Goal: Navigation & Orientation: Go to known website

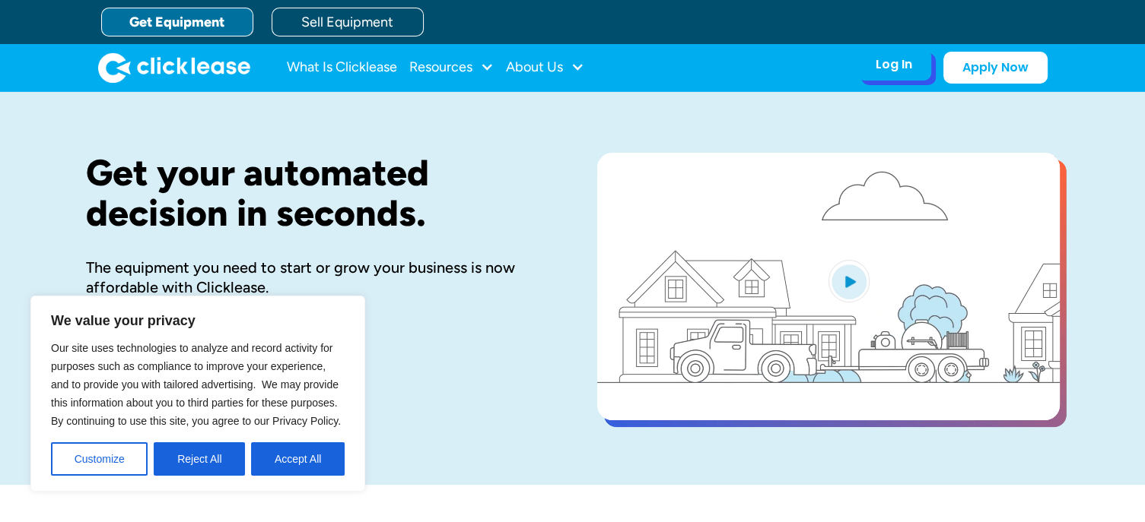
click at [891, 62] on div "Log In" at bounding box center [893, 64] width 37 height 15
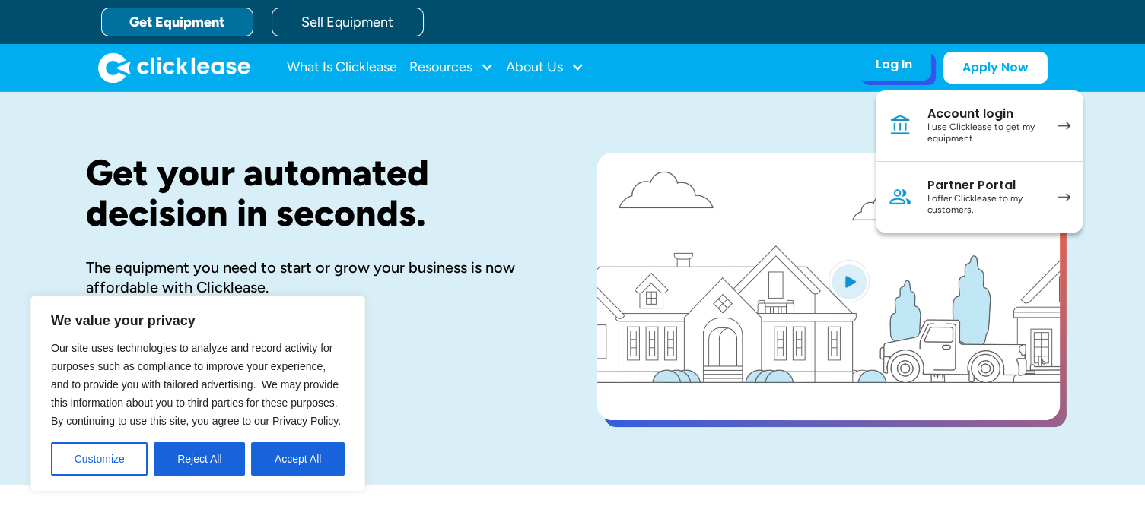
click at [998, 136] on div "I use Clicklease to get my equipment" at bounding box center [984, 134] width 115 height 24
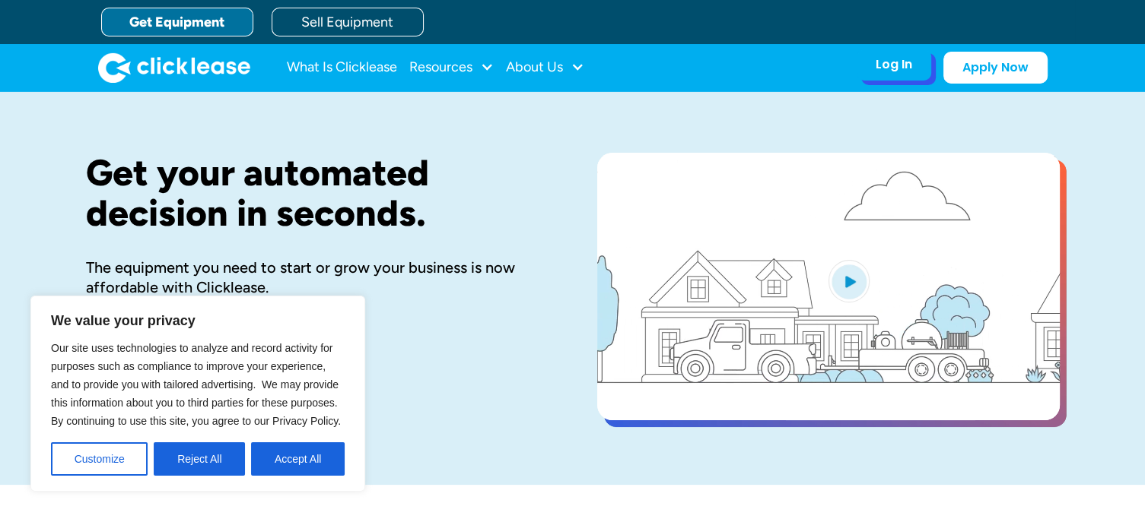
click at [903, 69] on div "Log In" at bounding box center [893, 64] width 37 height 15
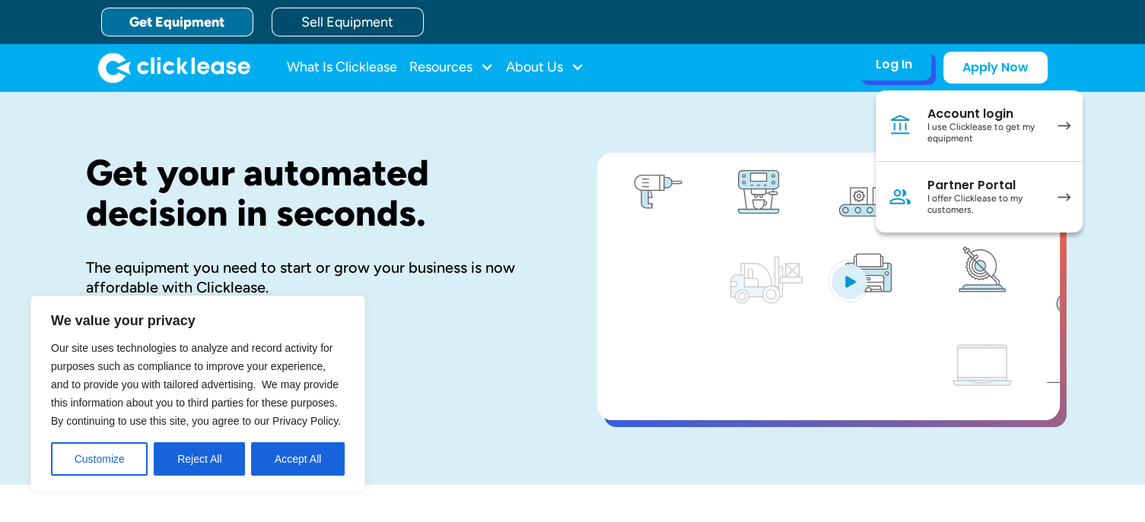
click at [952, 106] on div "Account login" at bounding box center [984, 113] width 115 height 15
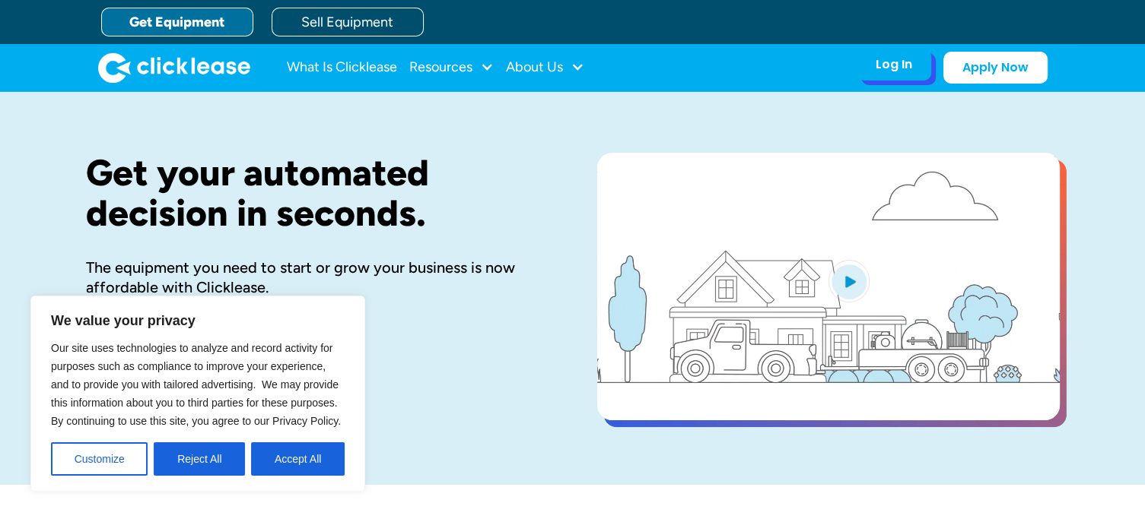
click at [885, 66] on div "Log In" at bounding box center [893, 64] width 37 height 15
